Goal: Check status: Check status

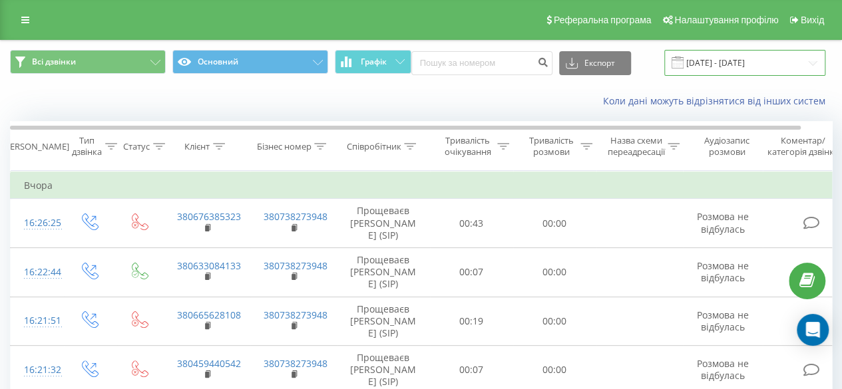
click at [729, 68] on input "[DATE] - [DATE]" at bounding box center [744, 63] width 161 height 26
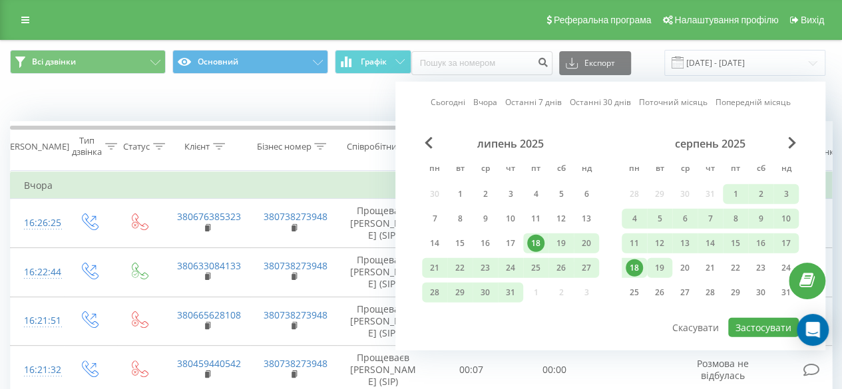
click at [670, 270] on div "19" at bounding box center [659, 268] width 25 height 20
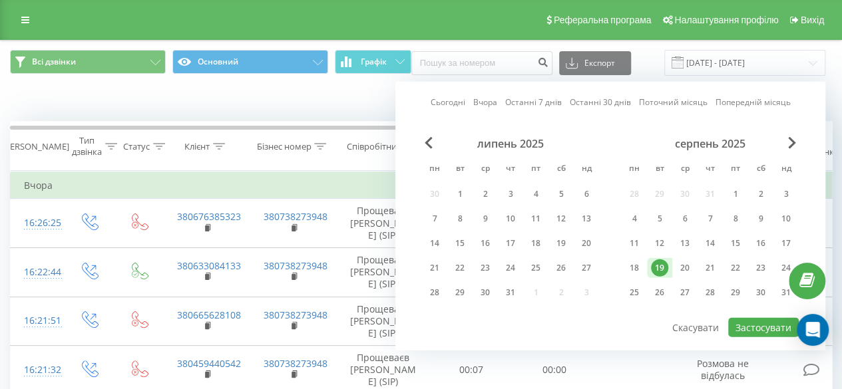
click at [442, 279] on div "липень 2025 пн вт ср чт пт сб нд 30 1 2 3 4 5 6 7 8 9 10 11 12 13 14 15 16 17 1…" at bounding box center [510, 222] width 177 height 170
click at [523, 268] on div "25" at bounding box center [535, 268] width 25 height 20
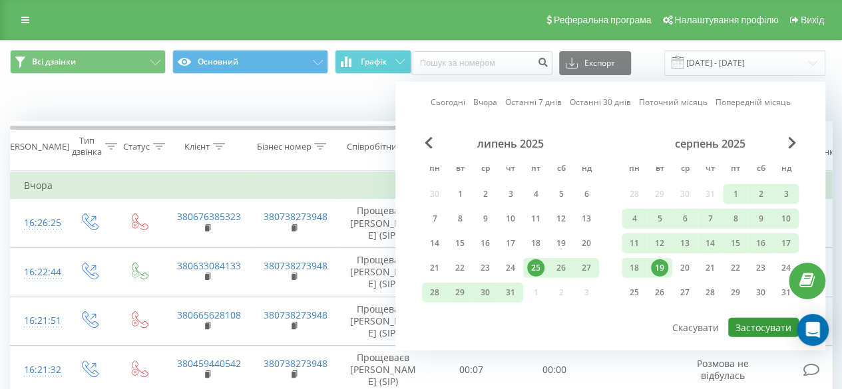
click at [785, 326] on button "Застосувати" at bounding box center [763, 327] width 71 height 19
type input "25.07.2025 - 19.08.2025"
